Goal: Navigation & Orientation: Find specific page/section

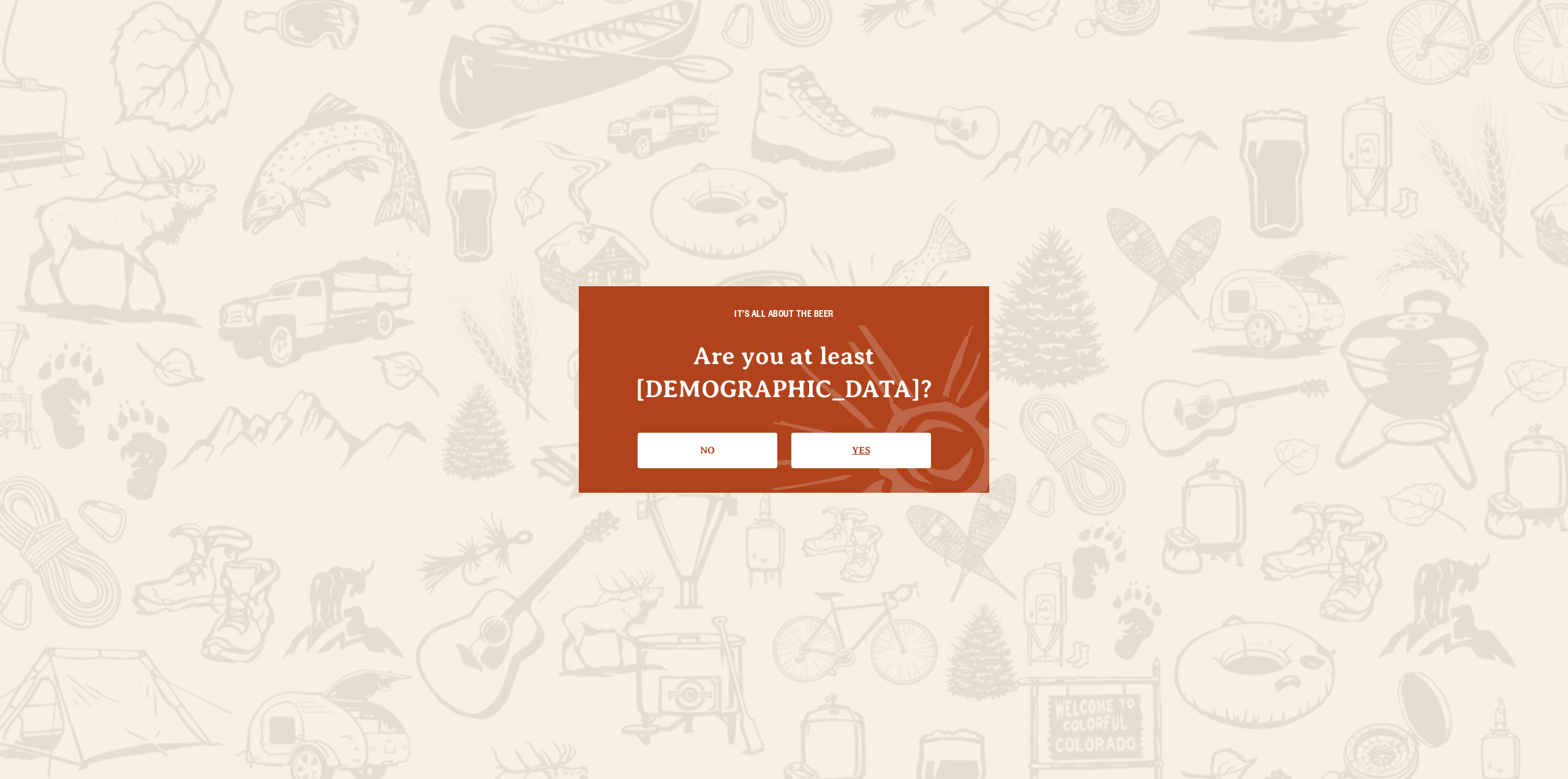
click at [865, 441] on link "Yes" at bounding box center [861, 450] width 139 height 35
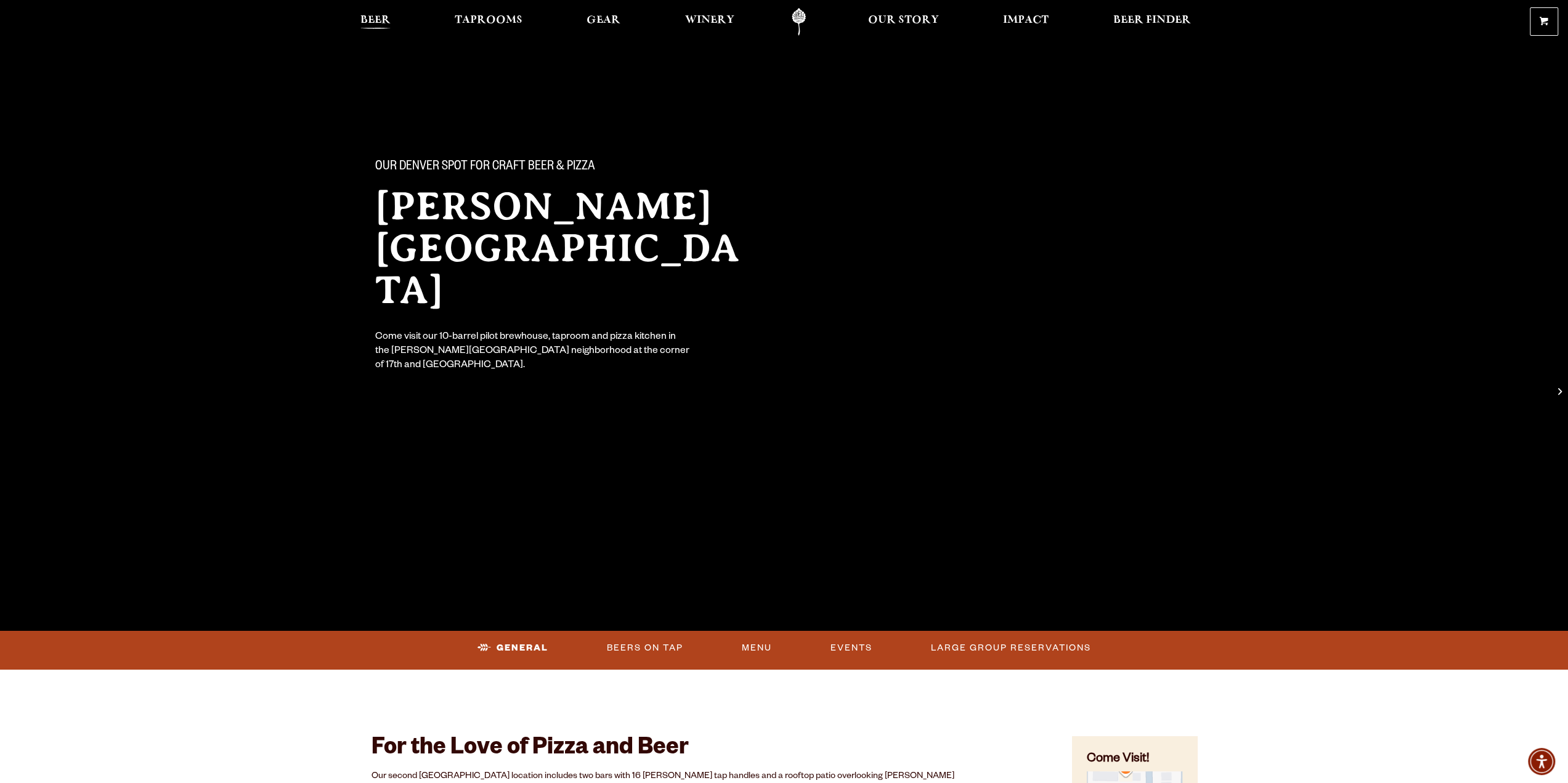
click at [378, 17] on span "Beer" at bounding box center [375, 21] width 30 height 10
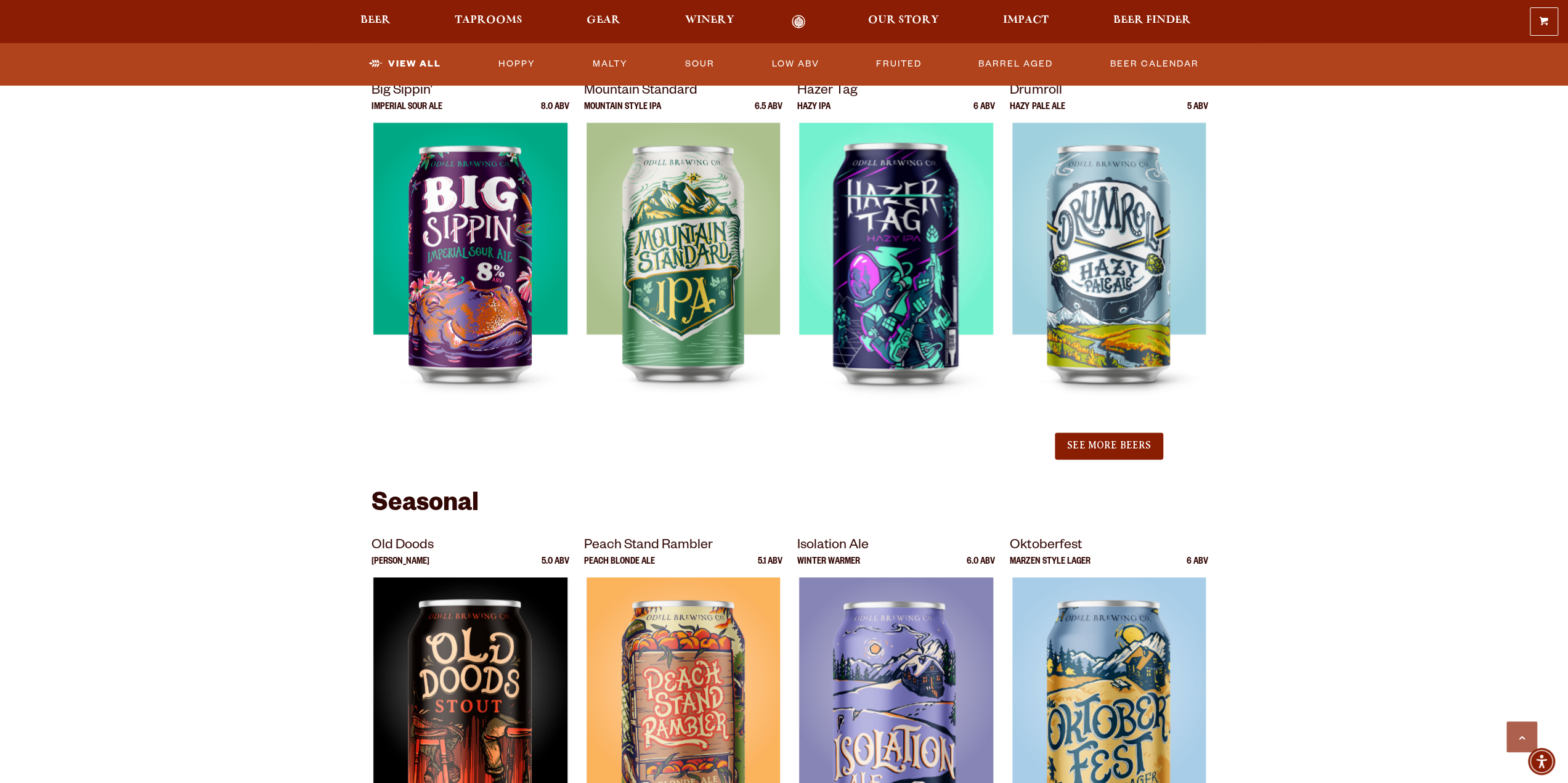
scroll to position [1314, 0]
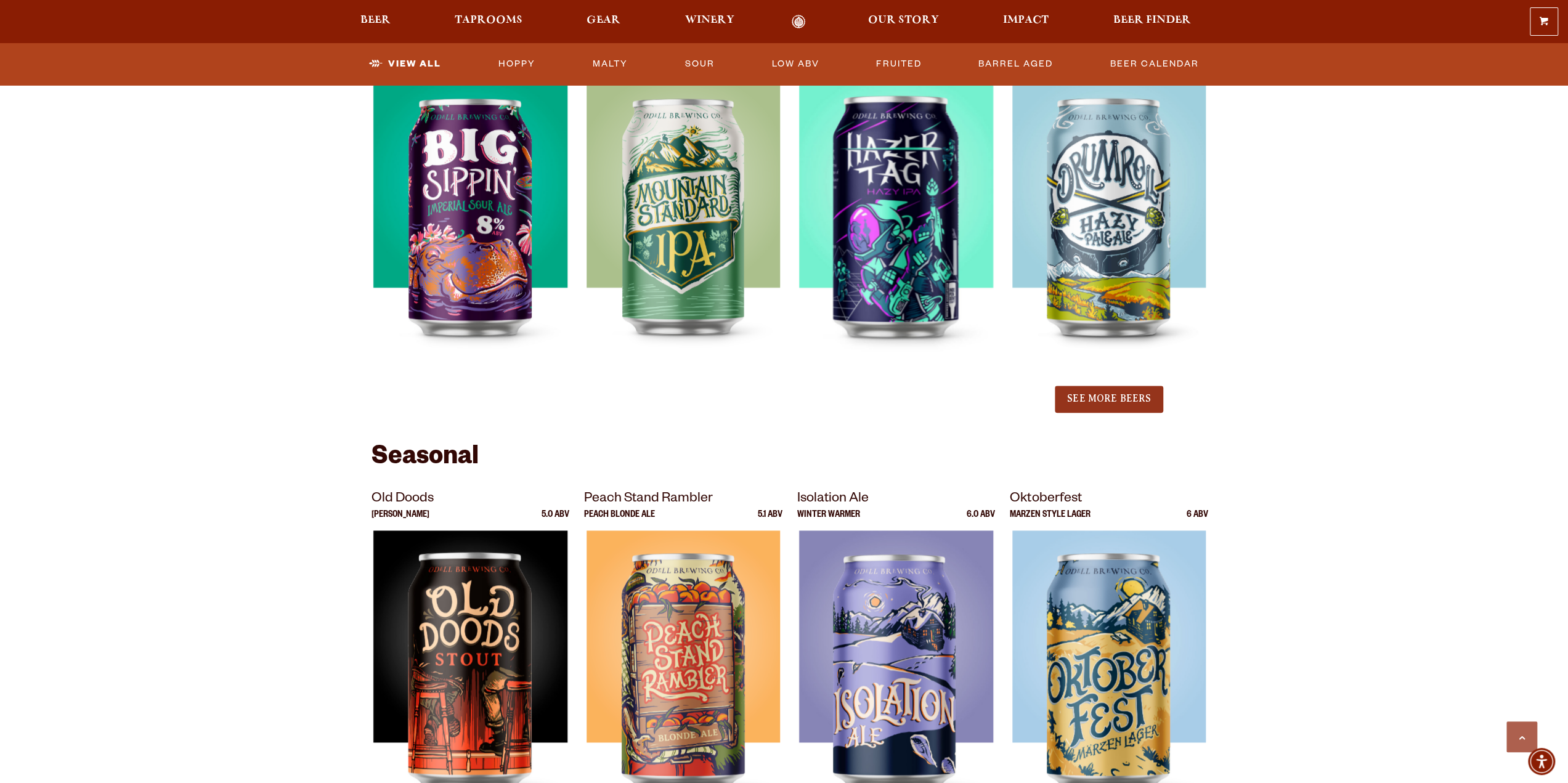
click at [1113, 393] on button "See More Beers" at bounding box center [1109, 399] width 108 height 27
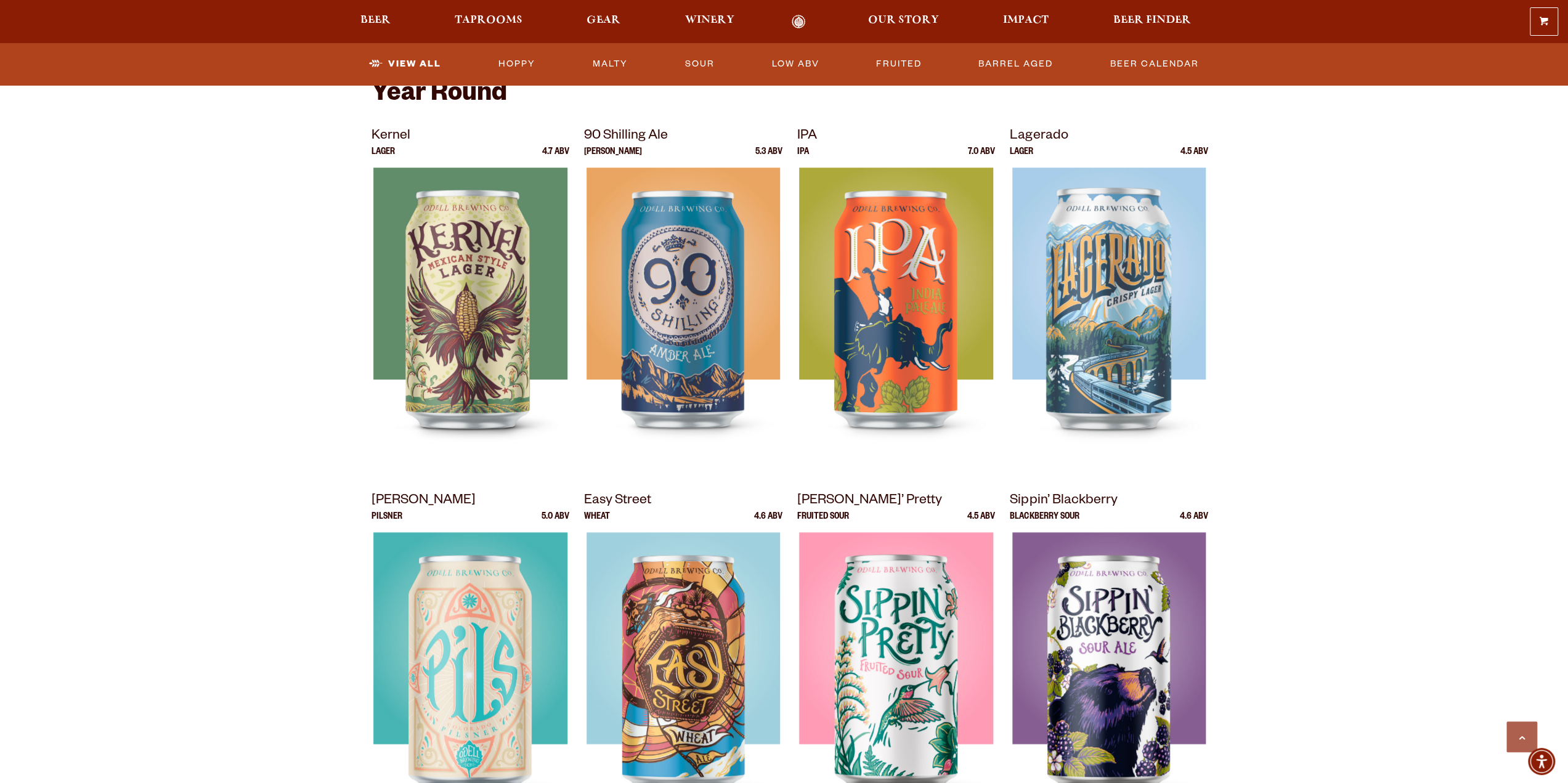
scroll to position [0, 0]
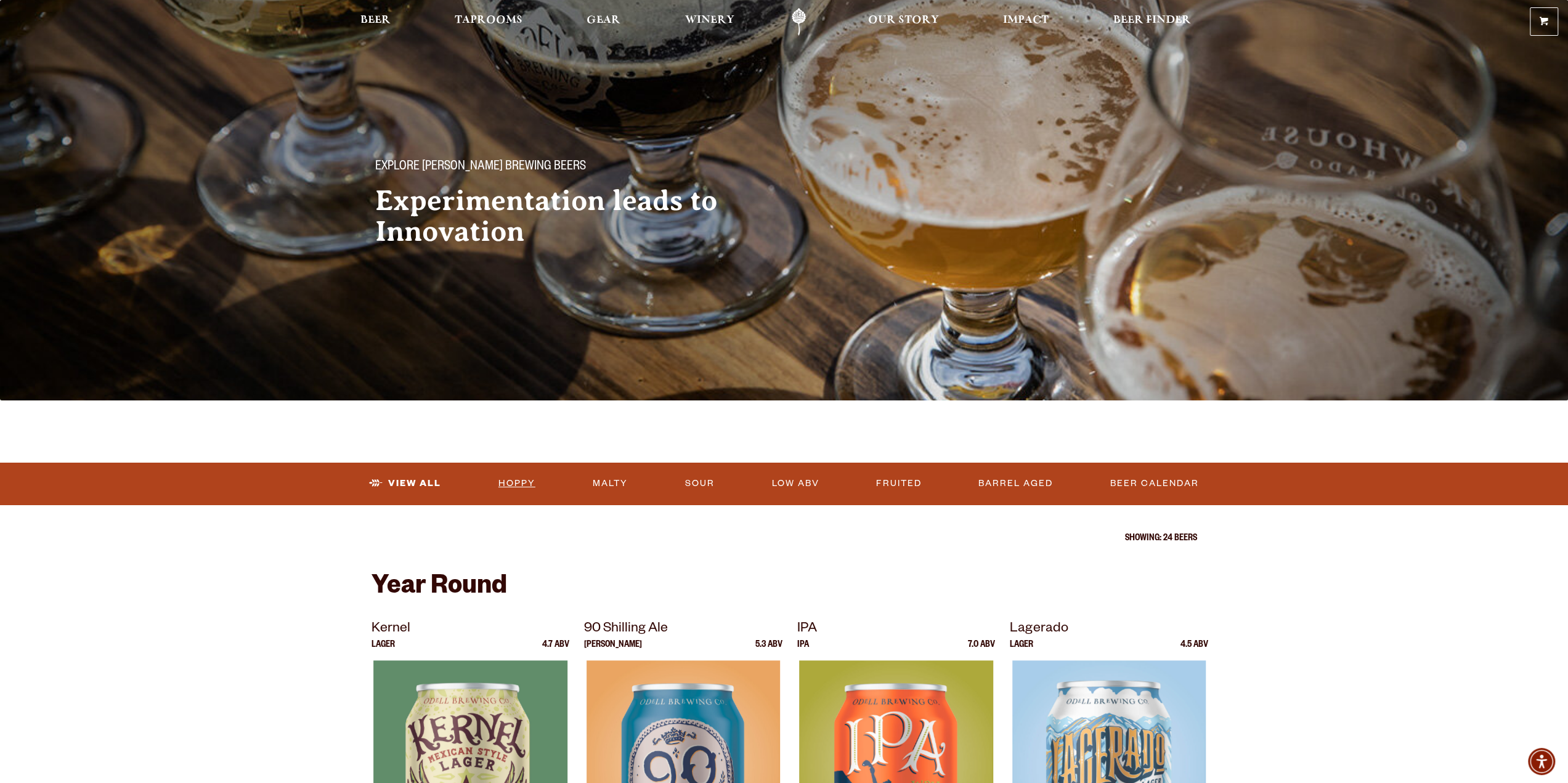
click at [523, 481] on link "Hoppy" at bounding box center [516, 483] width 47 height 28
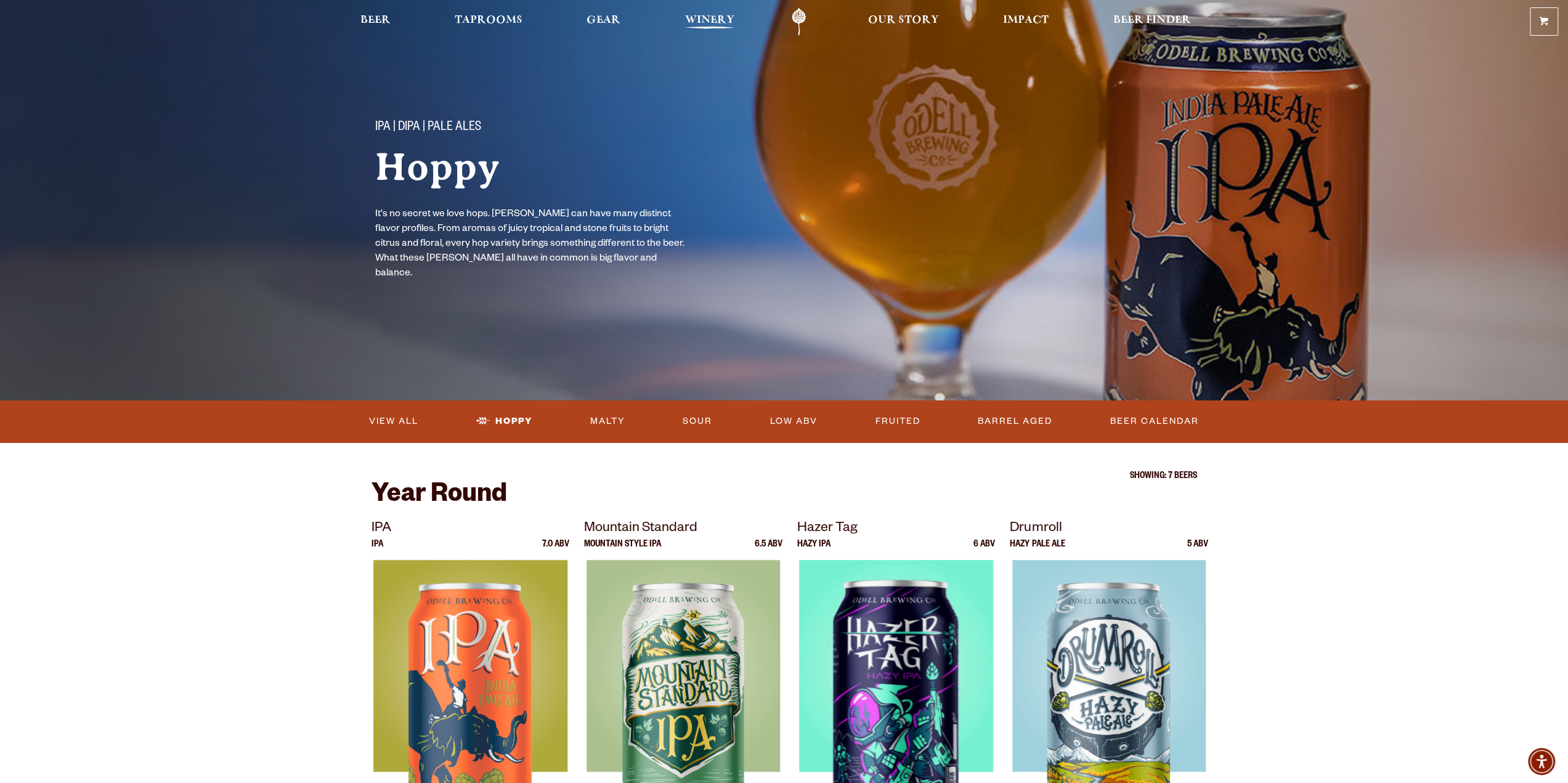
click at [702, 18] on span "Winery" at bounding box center [710, 21] width 49 height 10
click at [799, 13] on link "Odell Home" at bounding box center [799, 22] width 46 height 27
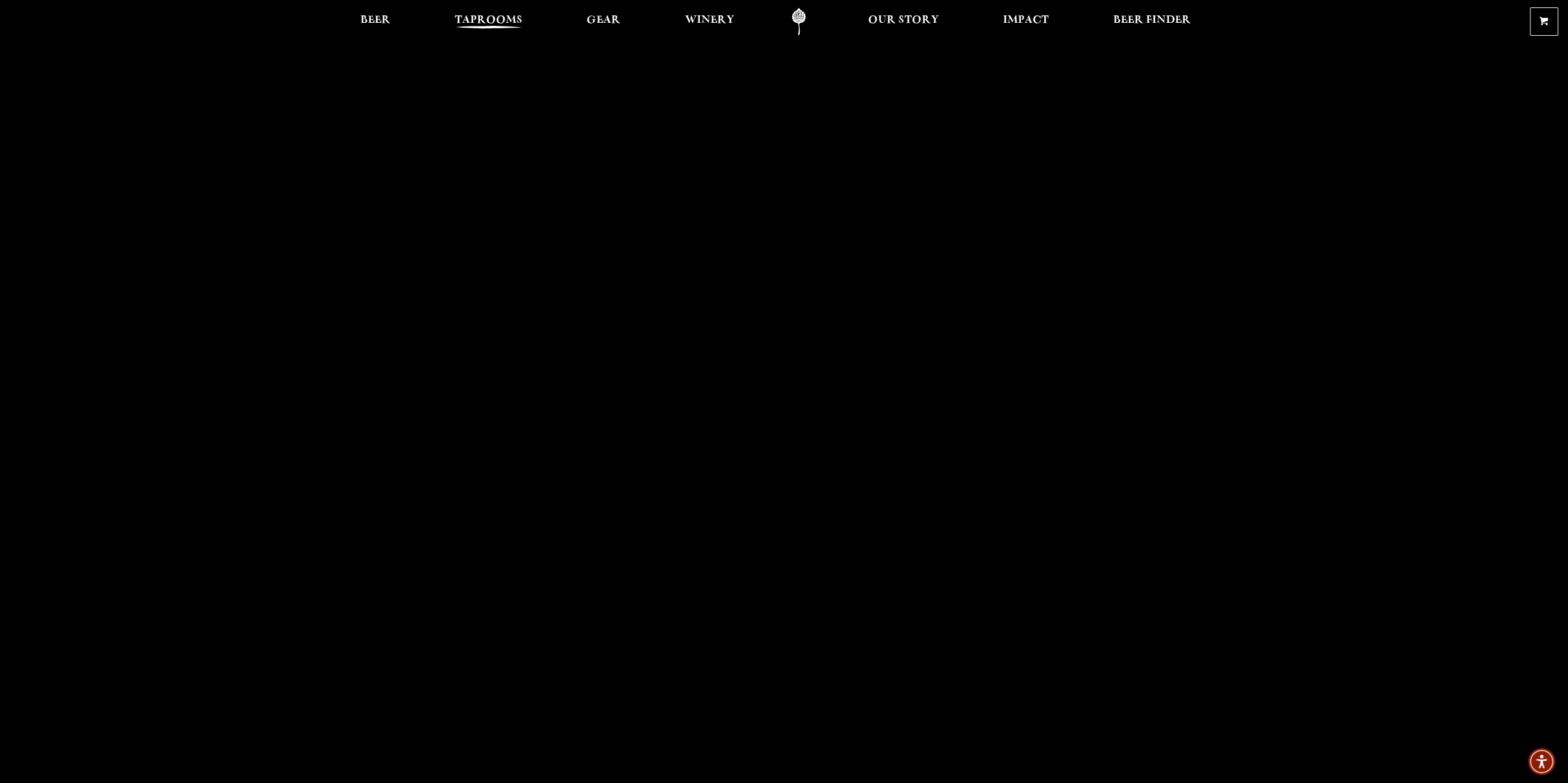
click at [492, 21] on span "Taprooms" at bounding box center [488, 21] width 68 height 10
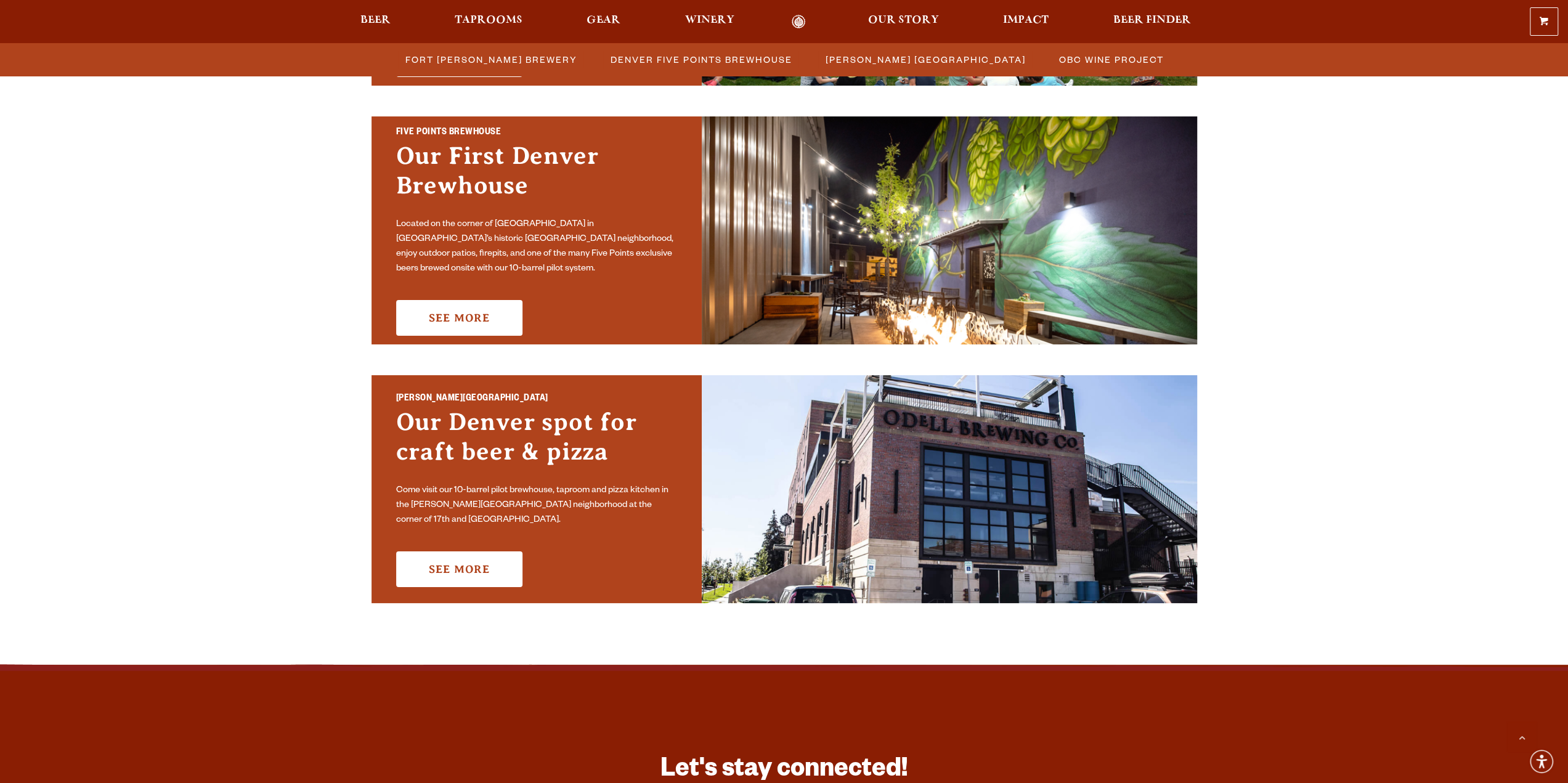
scroll to position [657, 0]
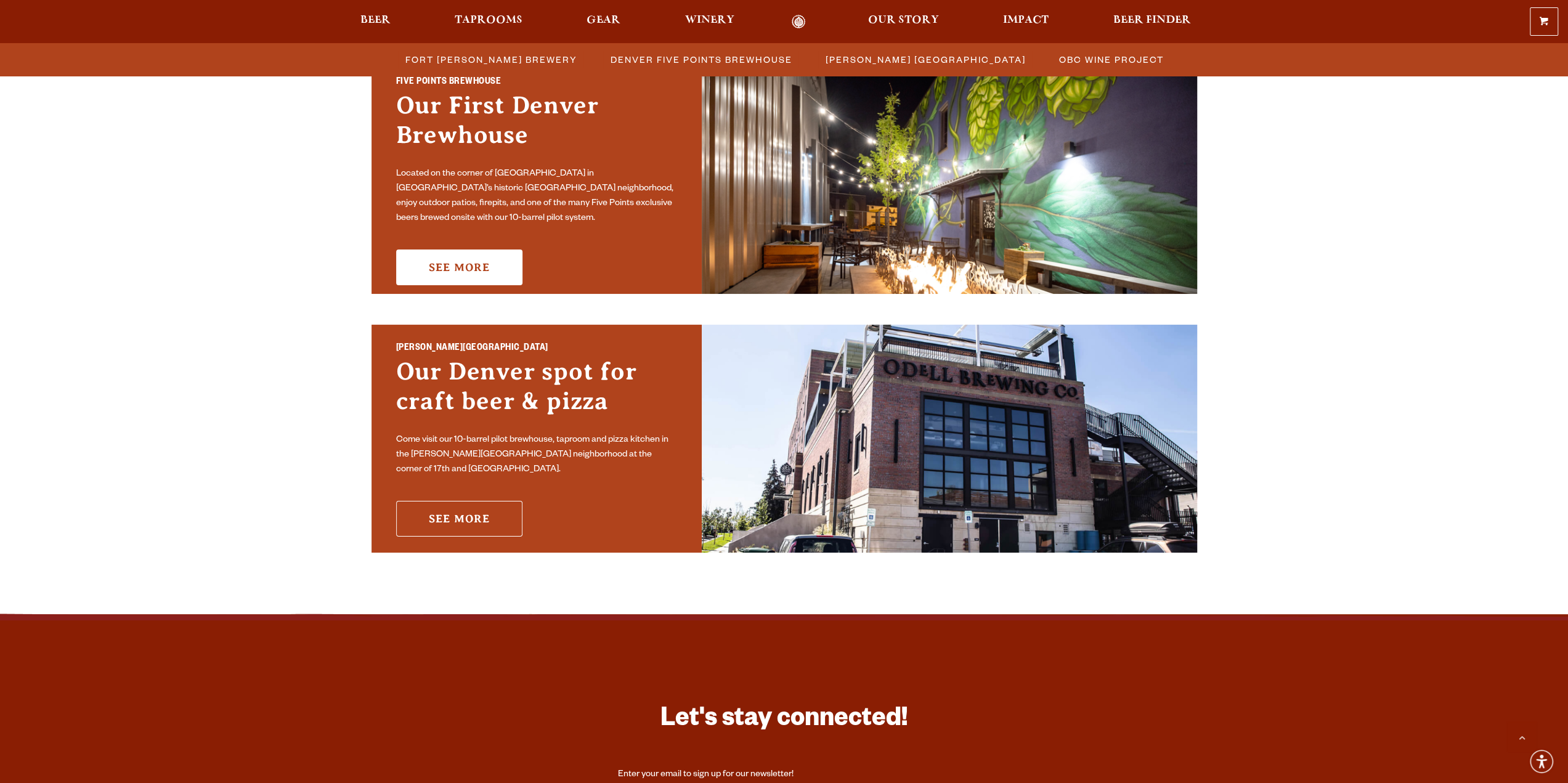
click at [450, 510] on link "See More" at bounding box center [459, 518] width 126 height 36
